Goal: Transaction & Acquisition: Purchase product/service

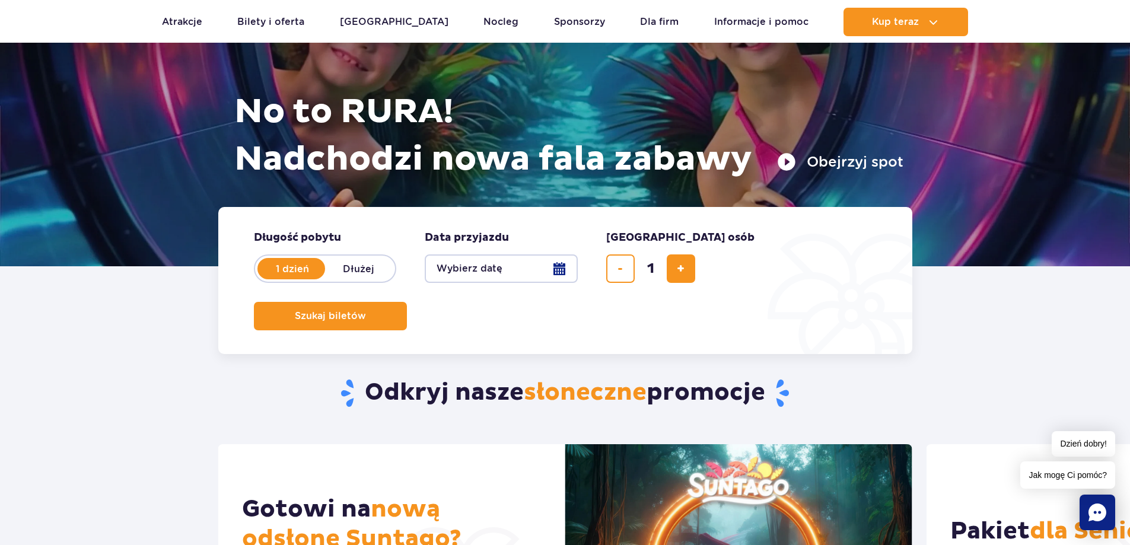
scroll to position [119, 0]
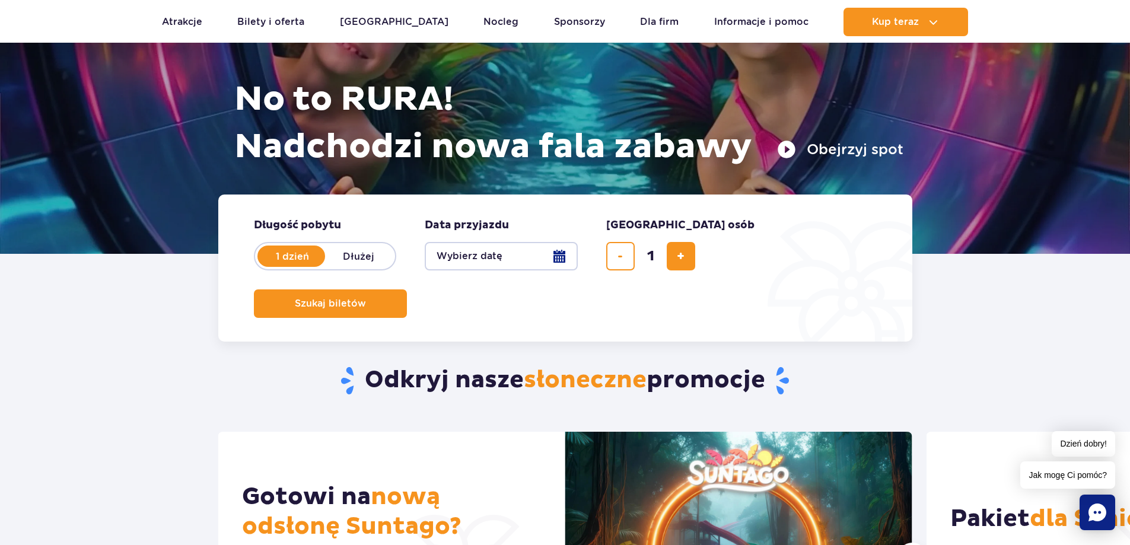
click at [558, 256] on button "Wybierz datę" at bounding box center [501, 256] width 153 height 28
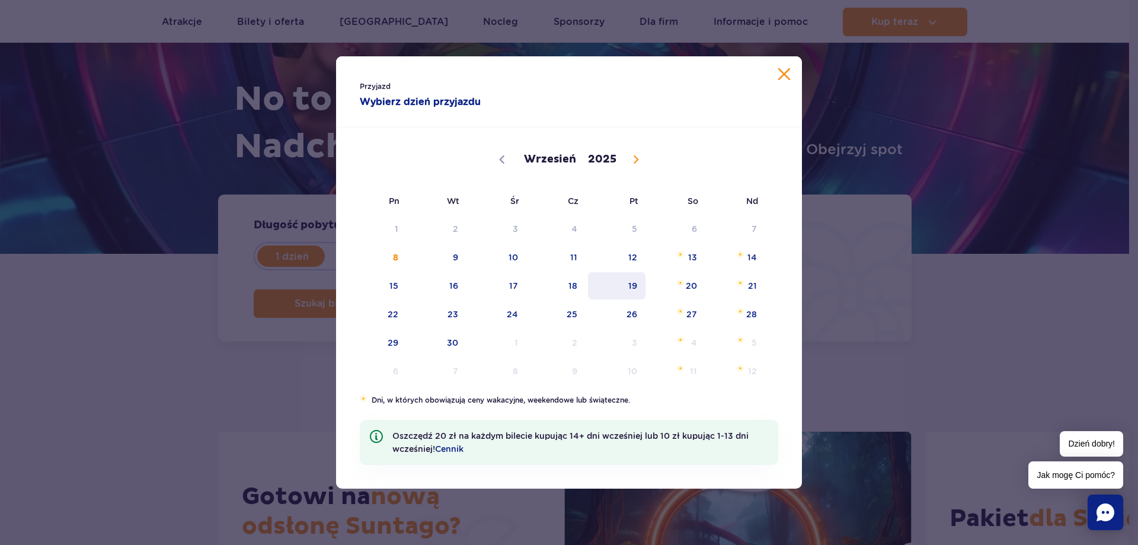
click at [623, 283] on span "19" at bounding box center [617, 285] width 60 height 27
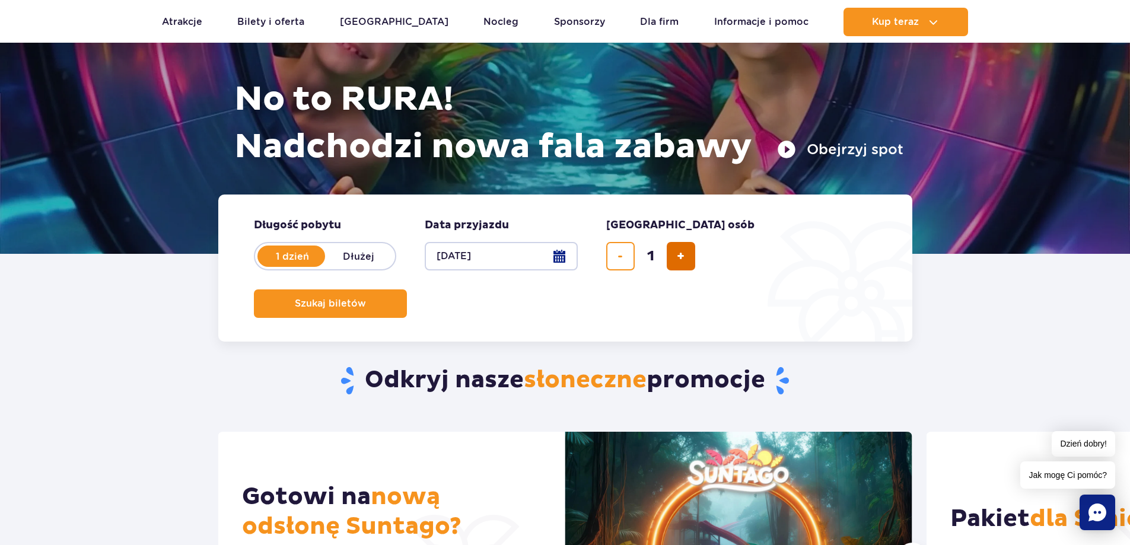
click at [690, 257] on button "dodaj bilet" at bounding box center [680, 256] width 28 height 28
type input "2"
click at [407, 289] on button "Szukaj biletów" at bounding box center [330, 303] width 153 height 28
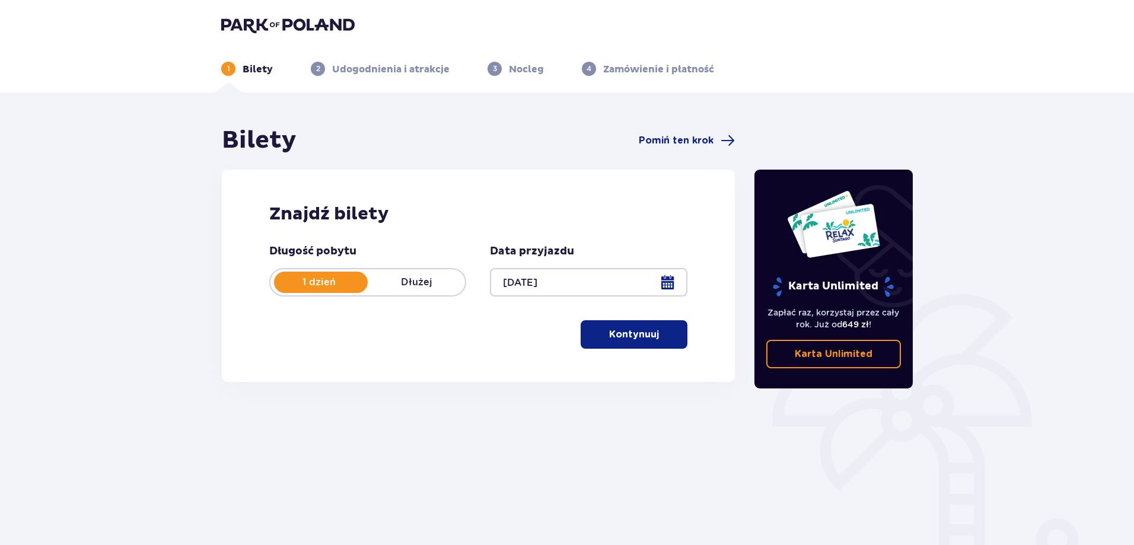
click at [628, 334] on p "Kontynuuj" at bounding box center [634, 334] width 50 height 13
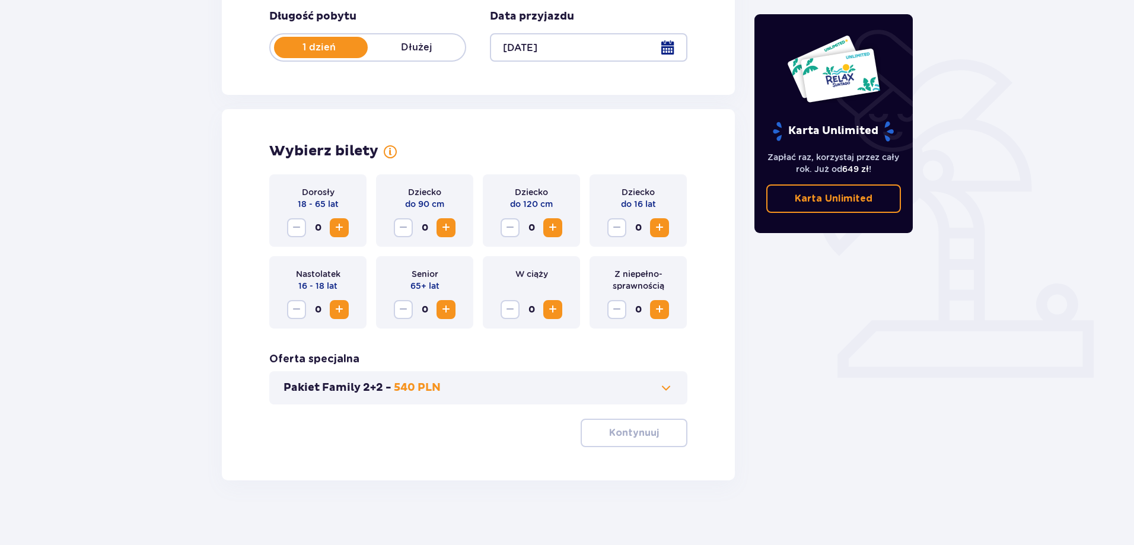
scroll to position [241, 0]
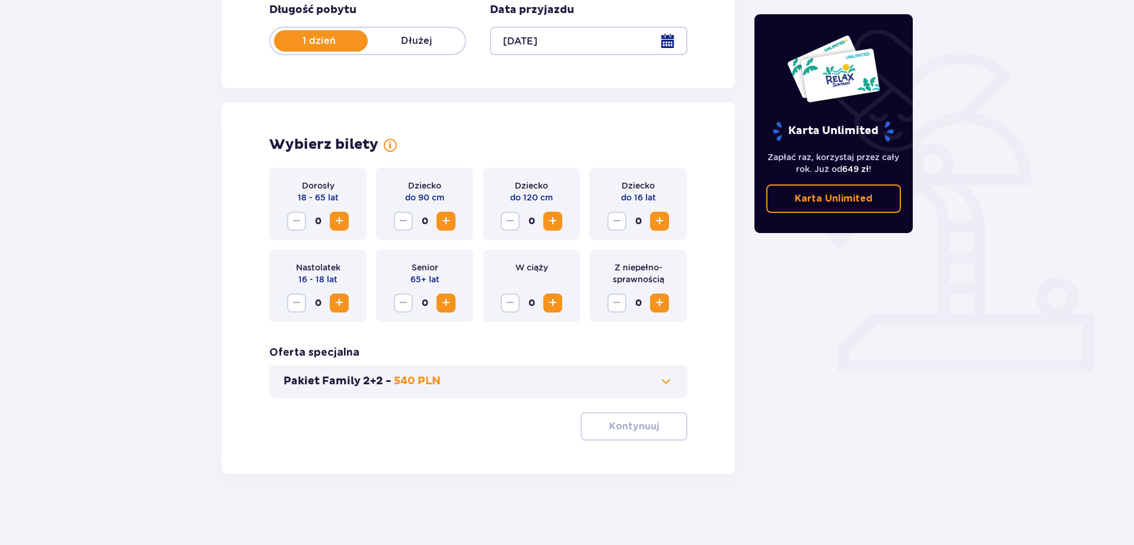
click at [339, 219] on span "Increase" at bounding box center [339, 221] width 14 height 14
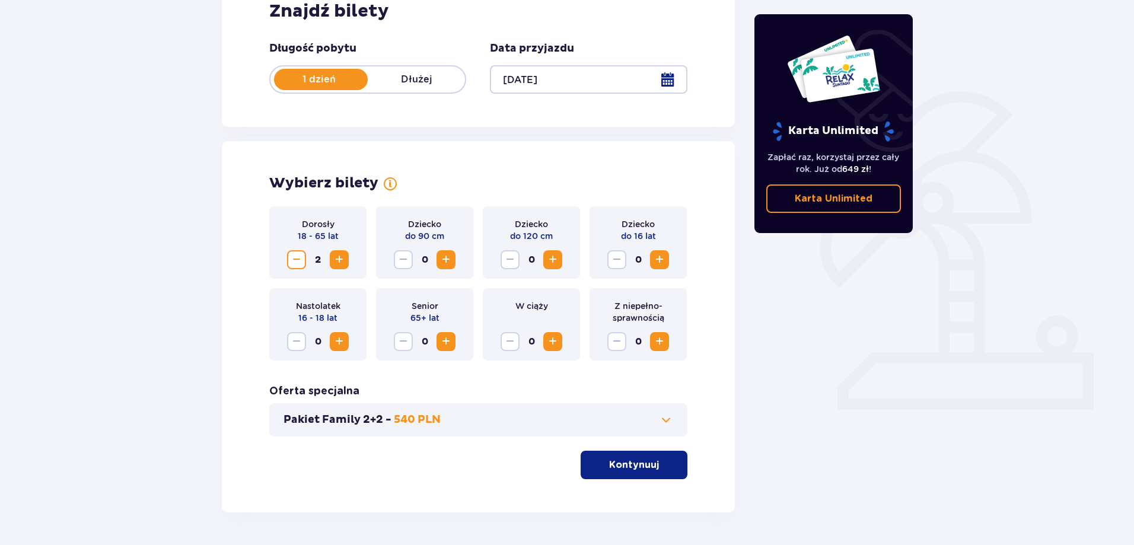
scroll to position [182, 0]
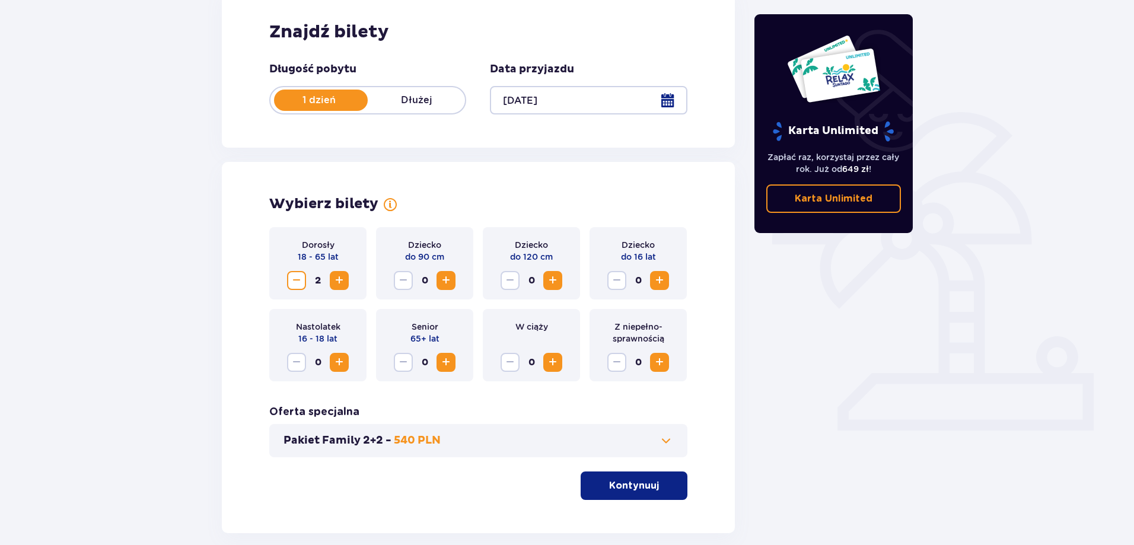
click at [617, 483] on p "Kontynuuj" at bounding box center [634, 485] width 50 height 13
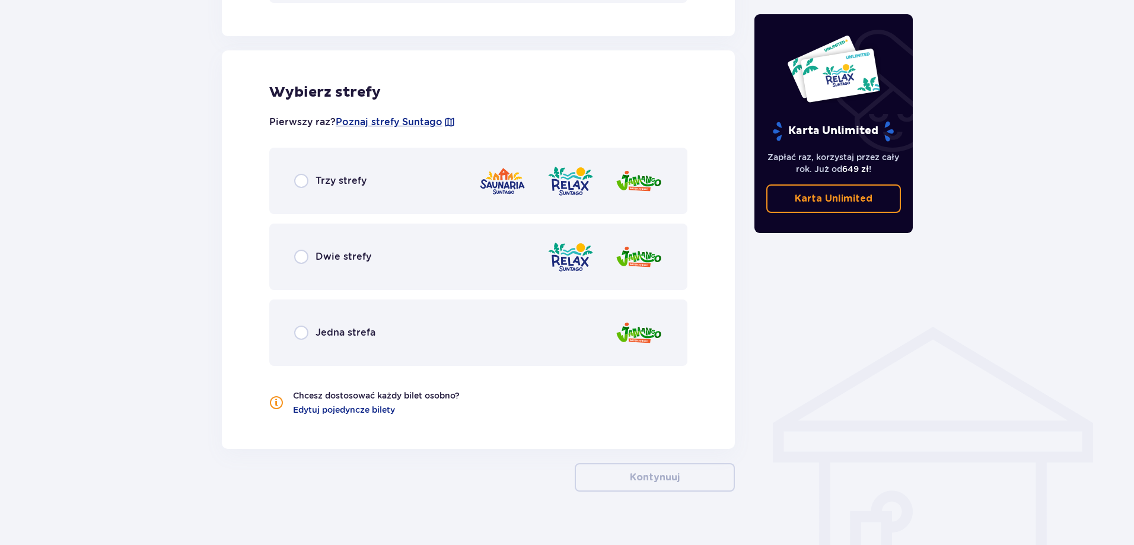
scroll to position [654, 0]
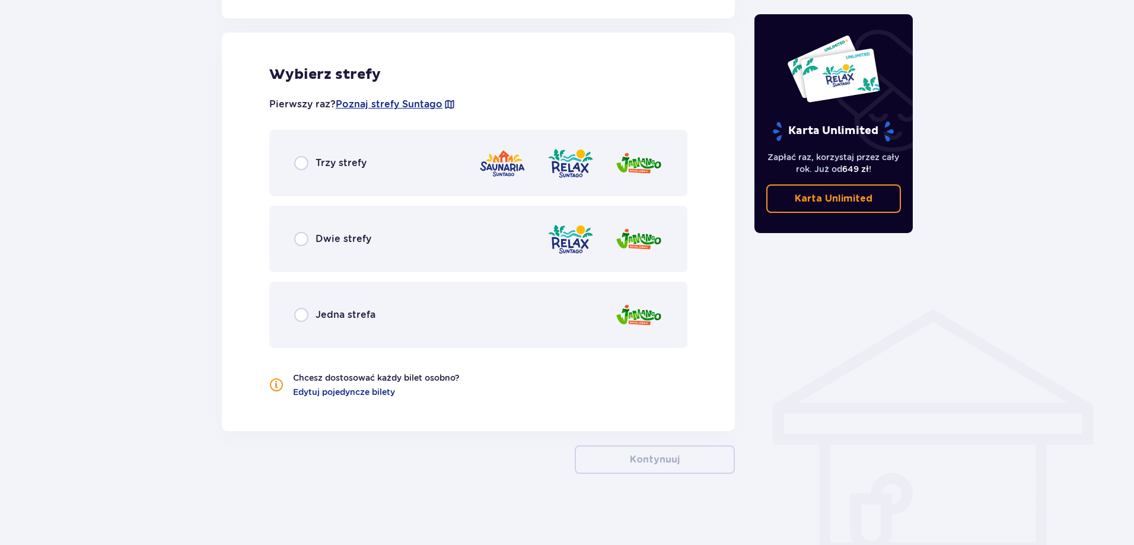
click at [332, 244] on p "Dwie strefy" at bounding box center [343, 238] width 56 height 13
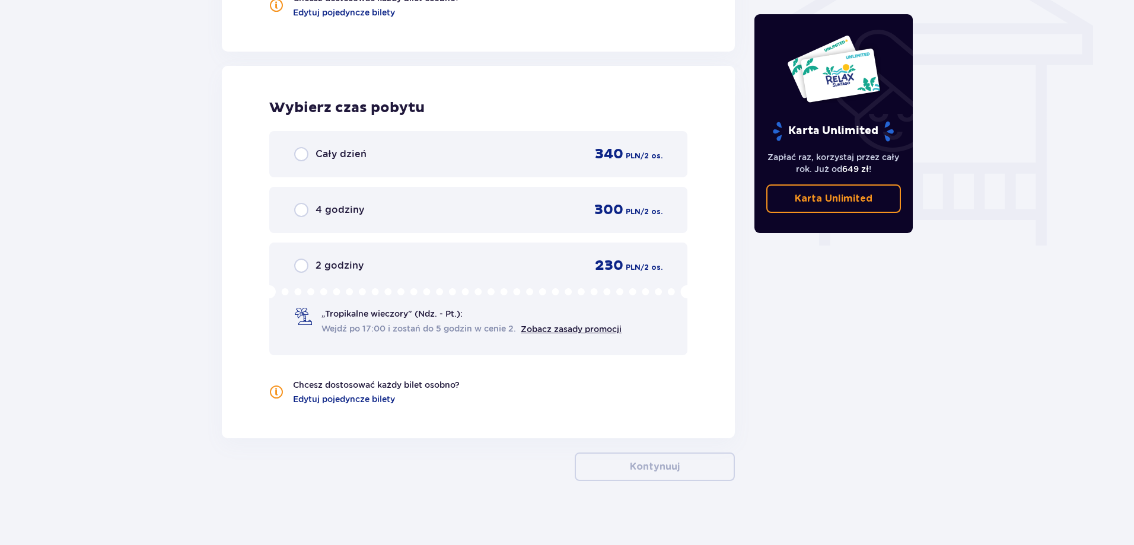
scroll to position [1041, 0]
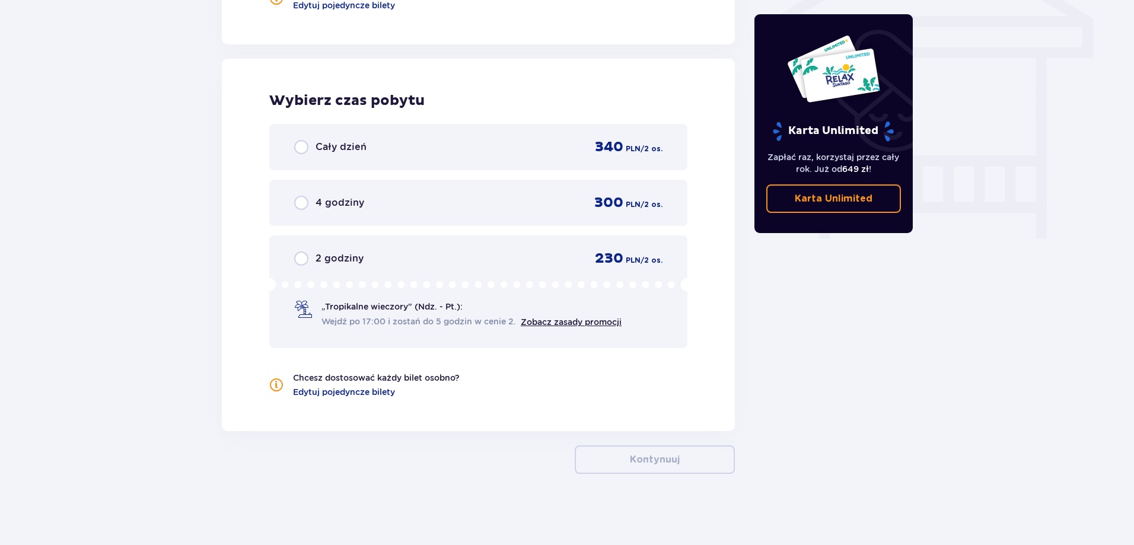
click at [337, 250] on div "2 godziny 230 PLN / 2 os." at bounding box center [478, 259] width 368 height 18
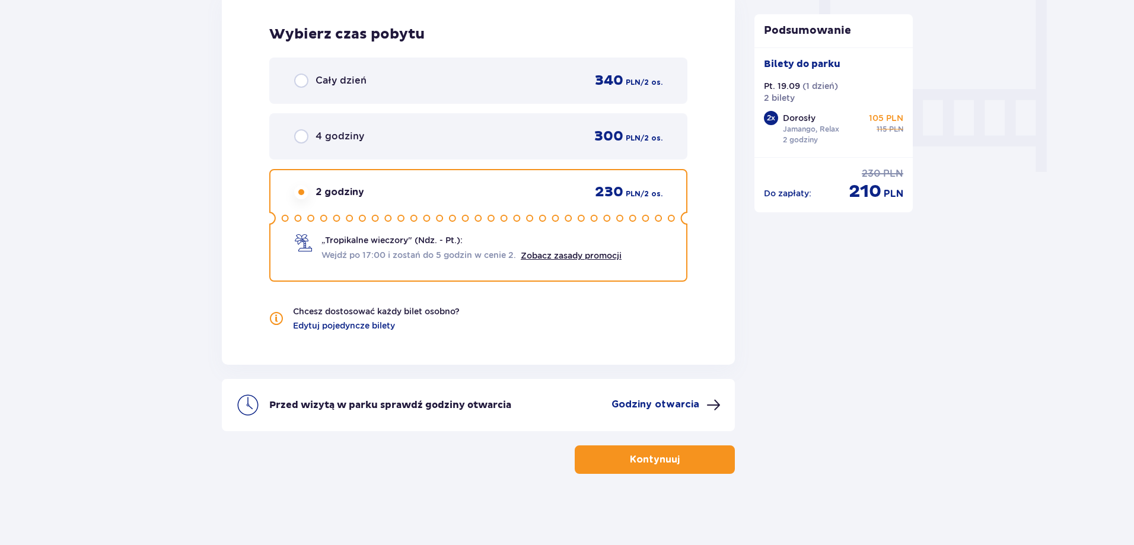
scroll to position [870, 0]
